Goal: Book appointment/travel/reservation

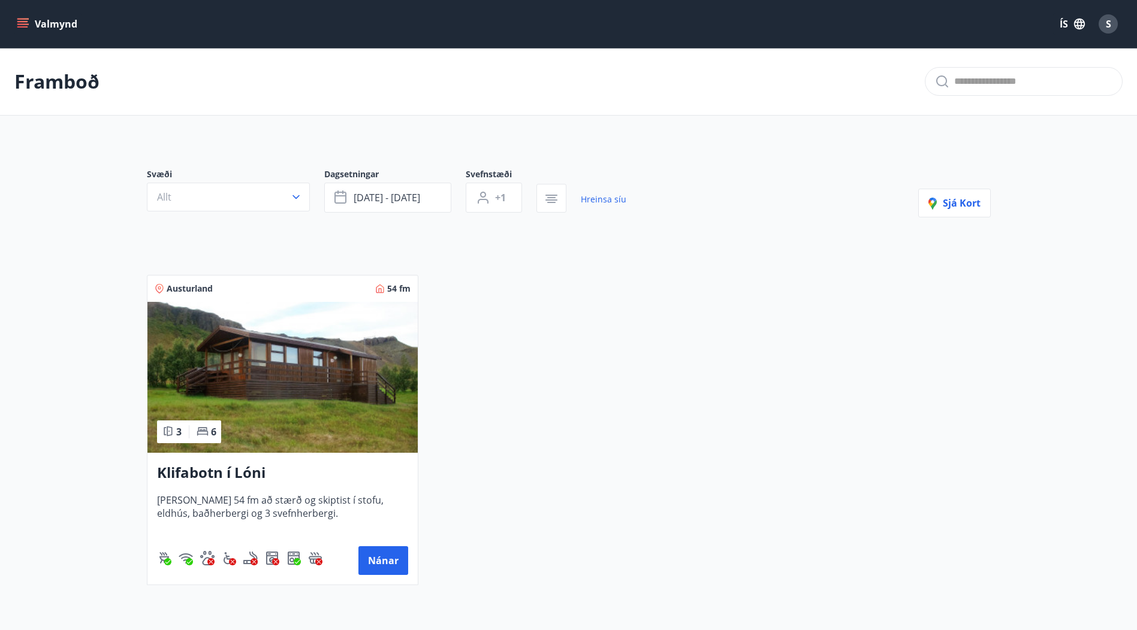
click at [24, 22] on icon "menu" at bounding box center [22, 21] width 11 height 1
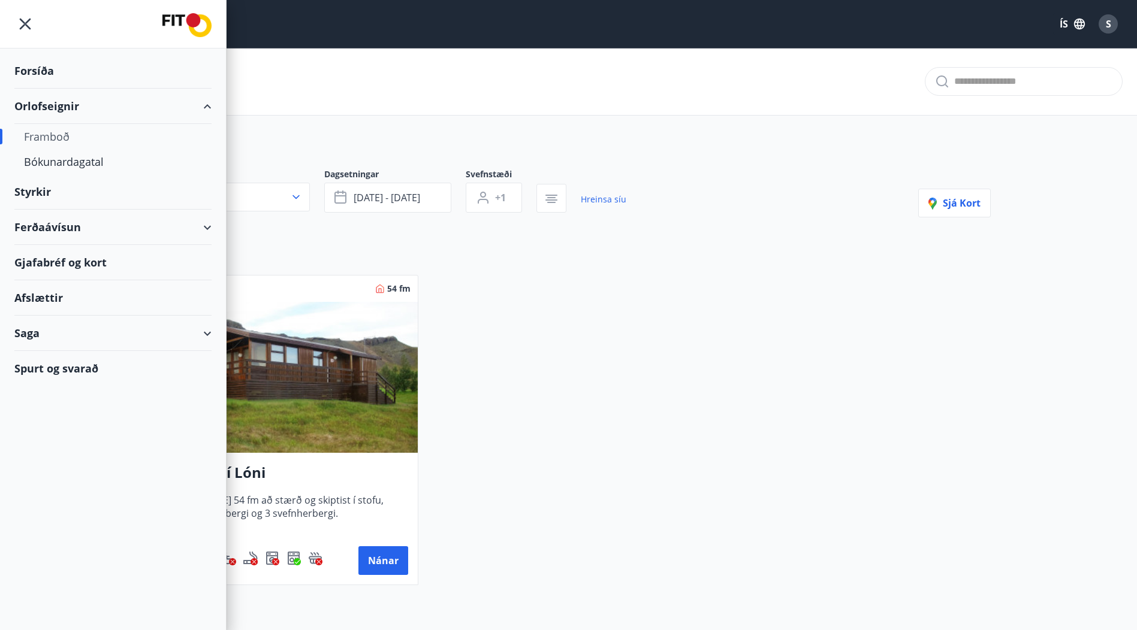
drag, startPoint x: 46, startPoint y: 68, endPoint x: 45, endPoint y: 83, distance: 15.6
click at [45, 83] on div "Forsíða" at bounding box center [112, 70] width 197 height 35
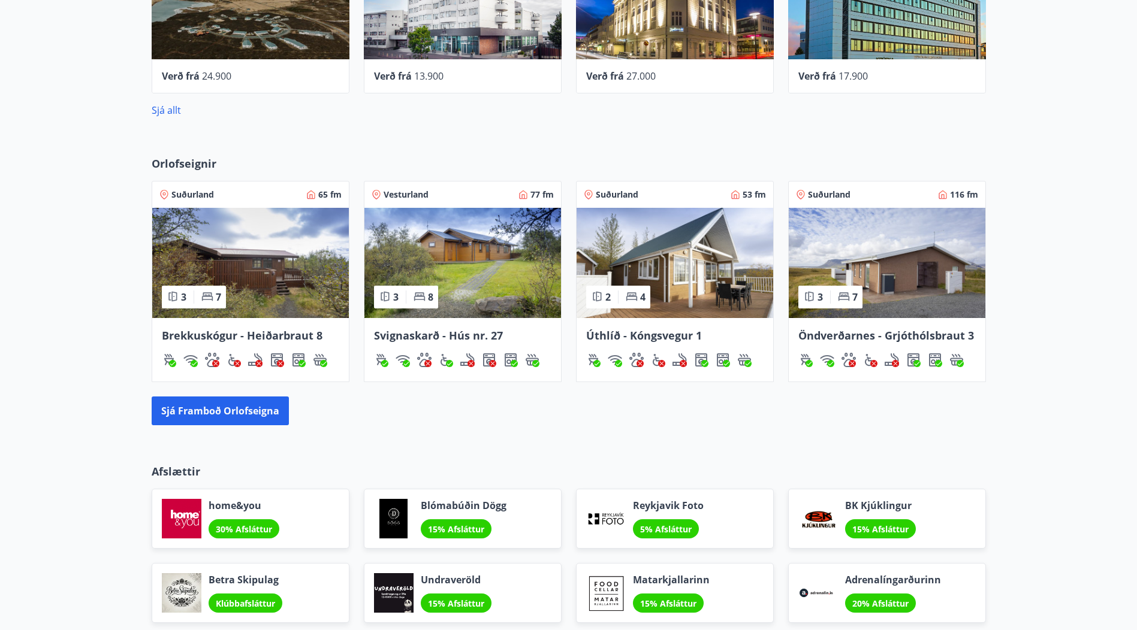
scroll to position [719, 0]
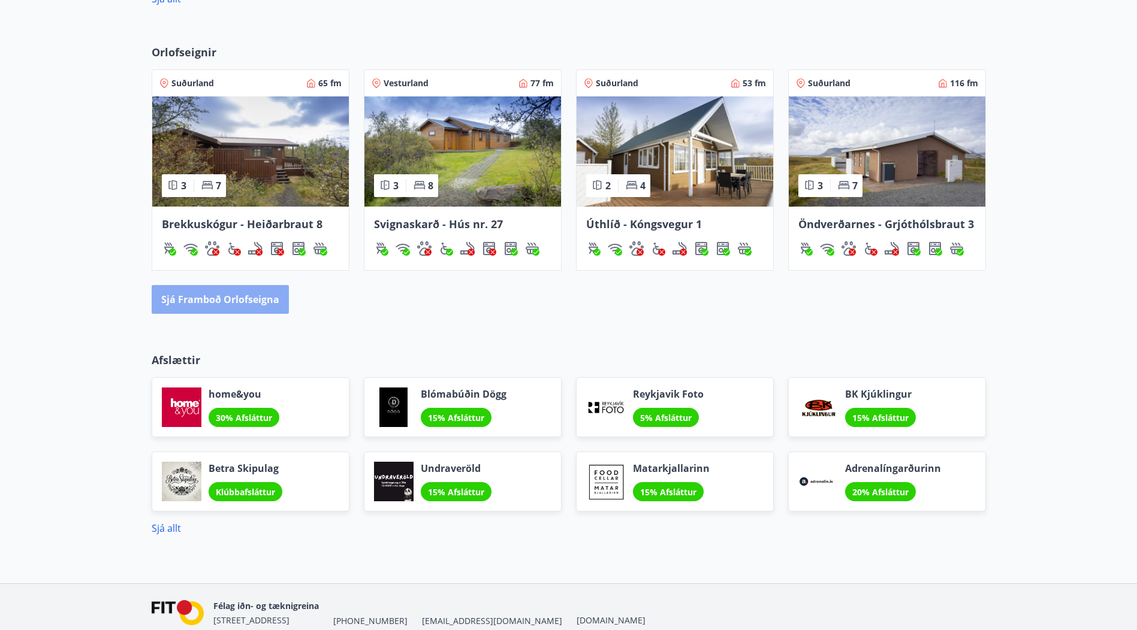
click at [234, 304] on button "Sjá framboð orlofseigna" at bounding box center [220, 299] width 137 height 29
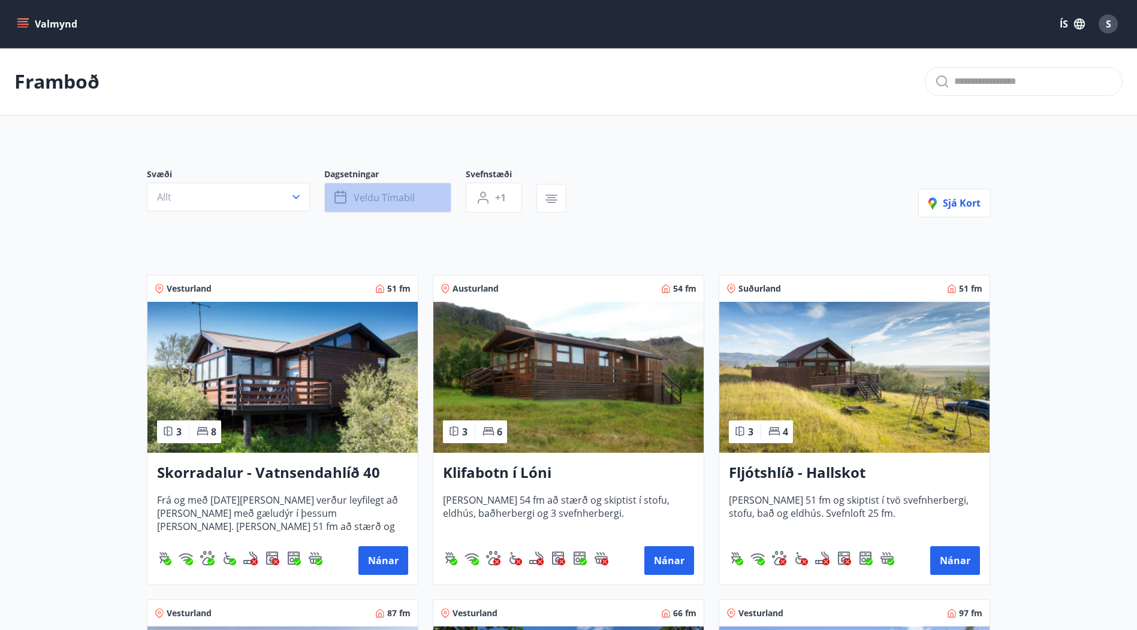
click at [402, 200] on span "Veldu tímabil" at bounding box center [383, 197] width 61 height 13
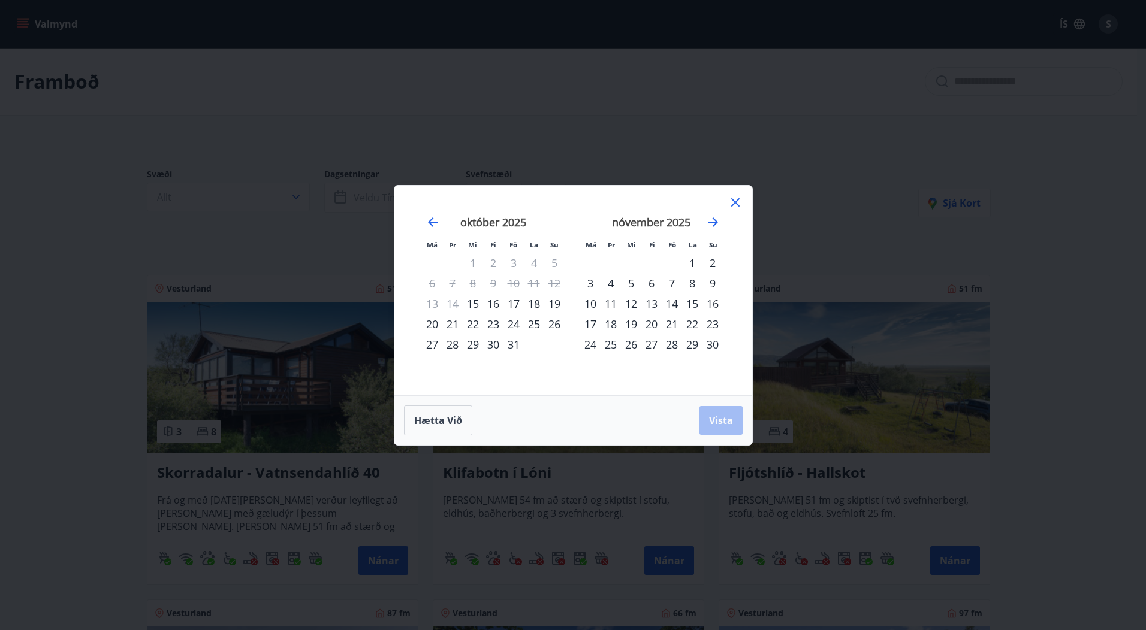
click at [510, 324] on div "24" at bounding box center [513, 324] width 20 height 20
click at [551, 325] on div "26" at bounding box center [554, 324] width 20 height 20
click at [727, 420] on span "Vista" at bounding box center [721, 420] width 24 height 13
